Goal: Find specific page/section: Find specific page/section

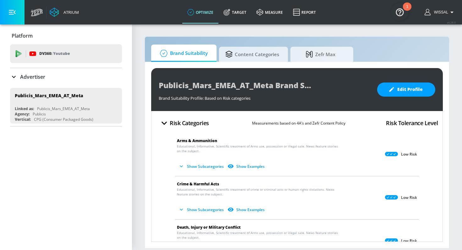
click at [437, 13] on span "Wissal" at bounding box center [439, 12] width 17 height 4
click at [264, 15] on link "measure" at bounding box center [269, 12] width 36 height 23
click at [261, 13] on icon at bounding box center [259, 12] width 7 height 7
